Goal: Information Seeking & Learning: Learn about a topic

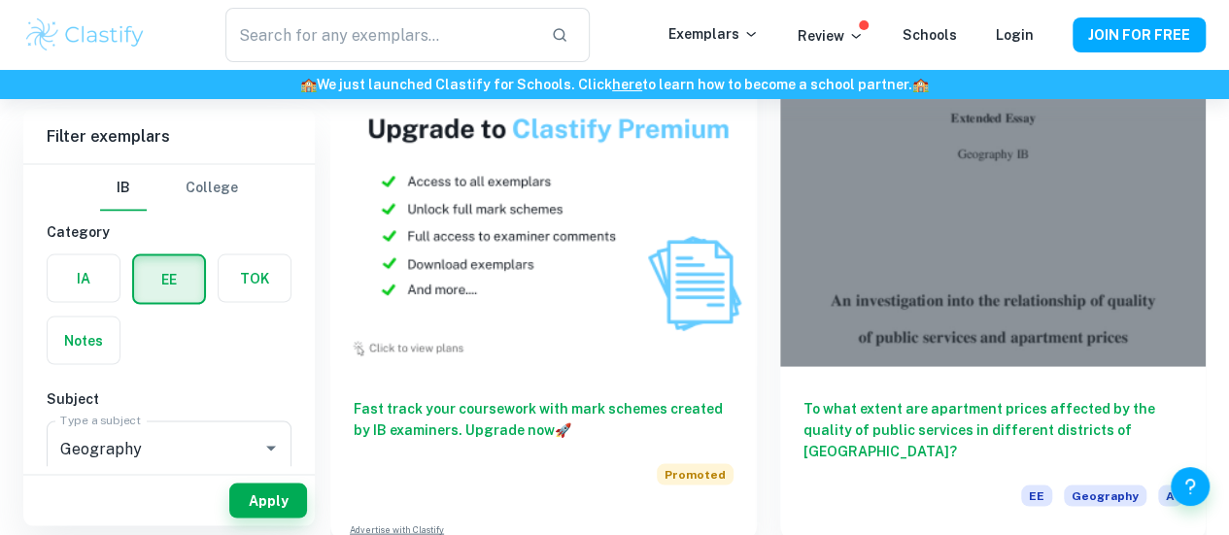
scroll to position [1753, 0]
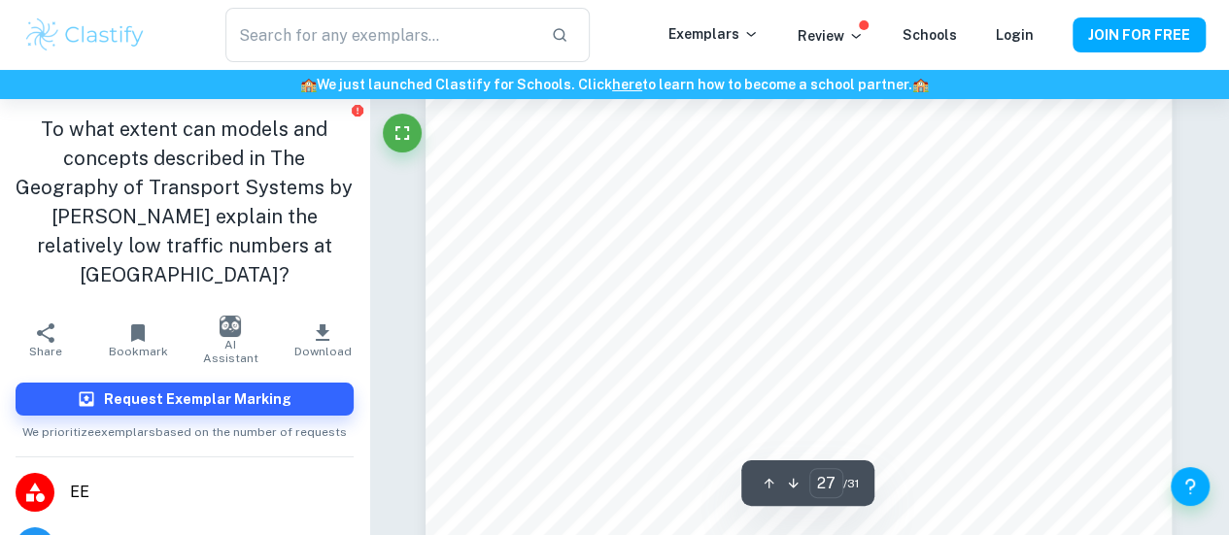
scroll to position [26518, 0]
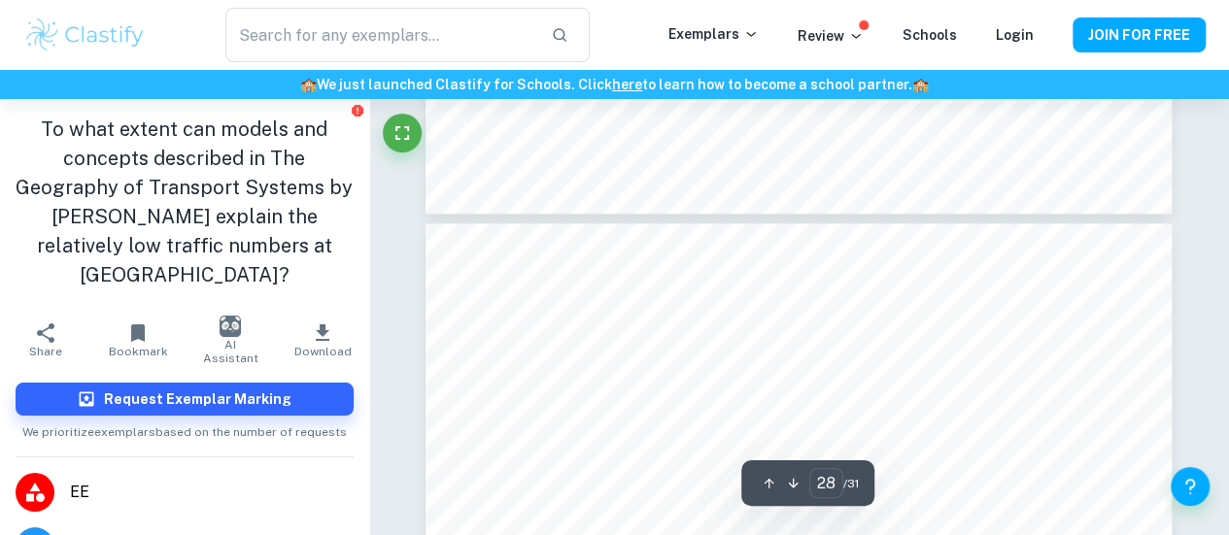
type input "27"
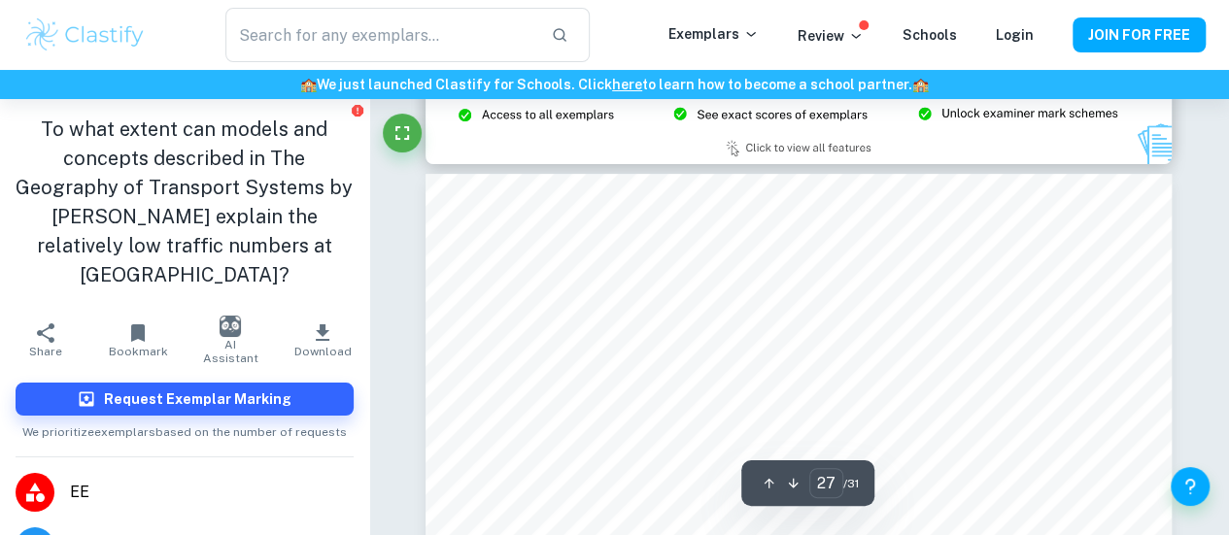
scroll to position [26009, 0]
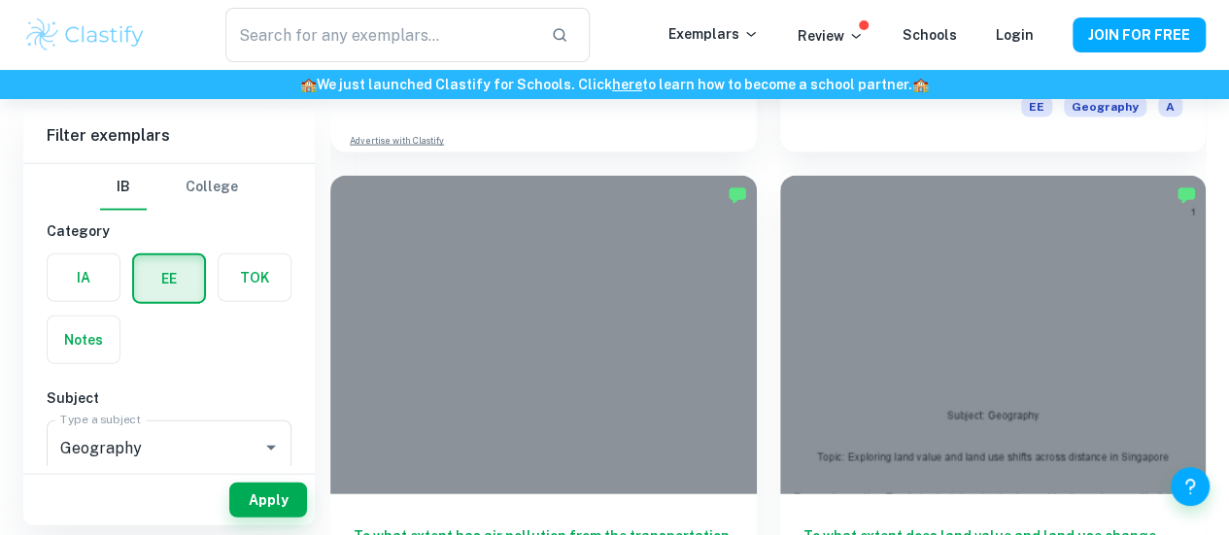
scroll to position [2144, 0]
drag, startPoint x: 744, startPoint y: 366, endPoint x: 709, endPoint y: 397, distance: 46.8
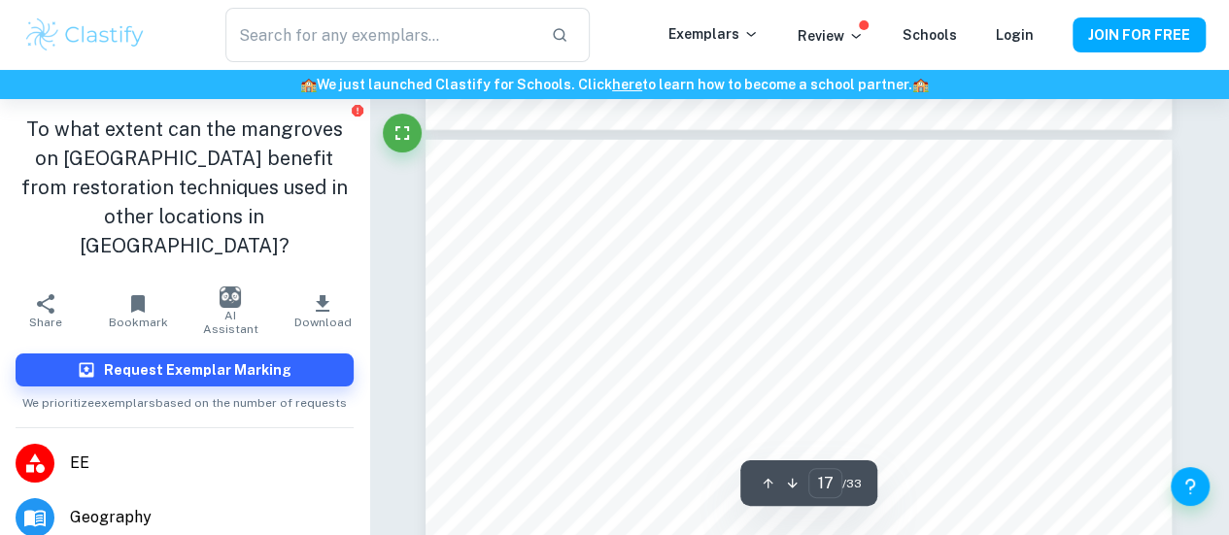
scroll to position [17475, 0]
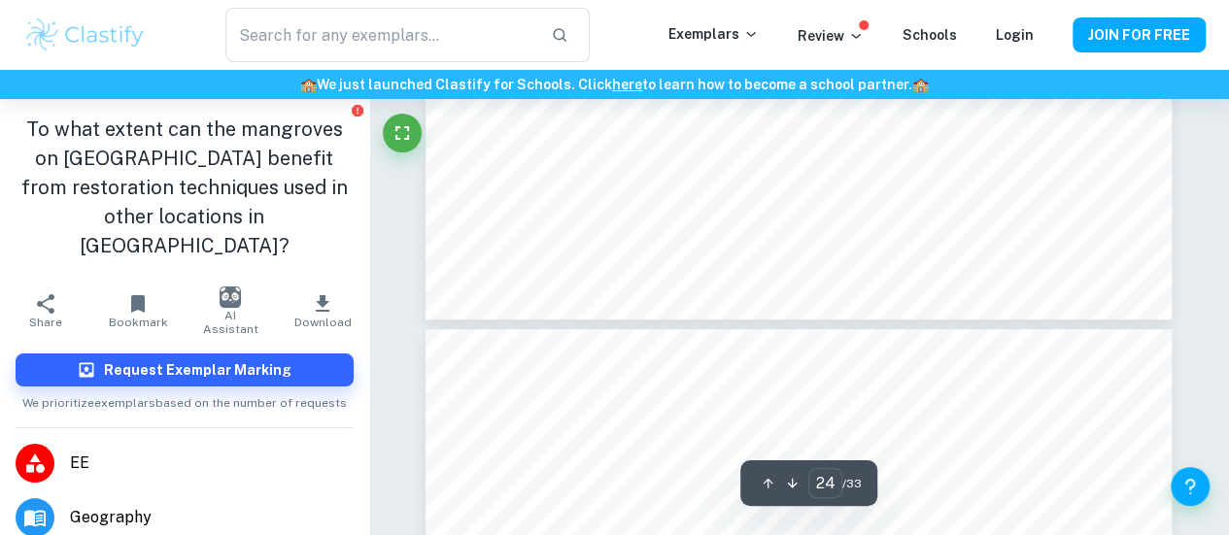
type input "25"
